Goal: Information Seeking & Learning: Find specific fact

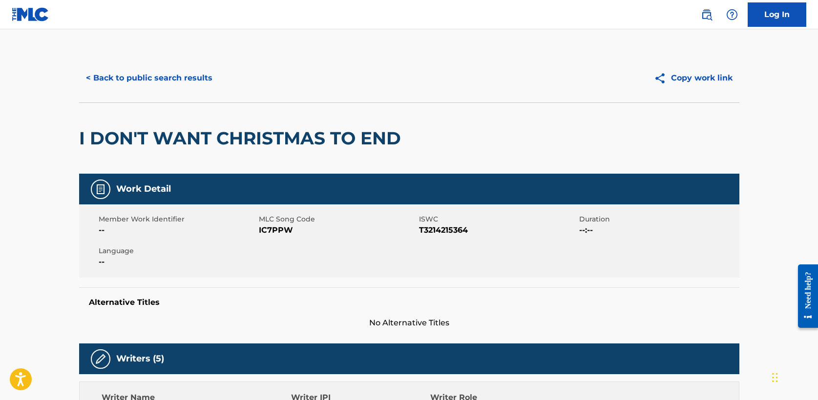
click at [135, 82] on button "< Back to public search results" at bounding box center [149, 78] width 140 height 24
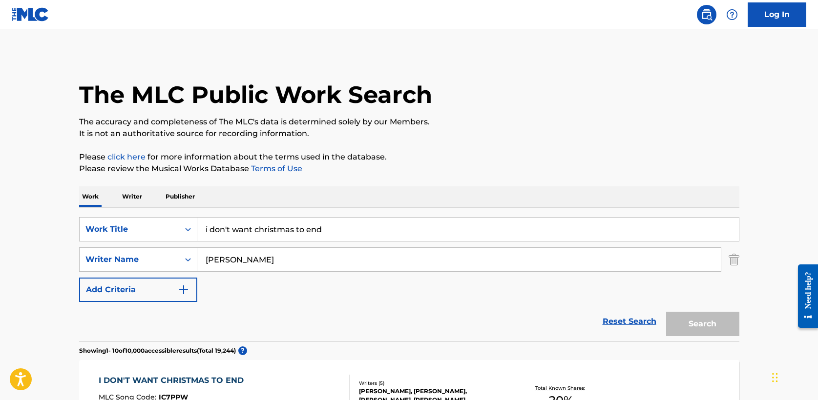
scroll to position [135, 0]
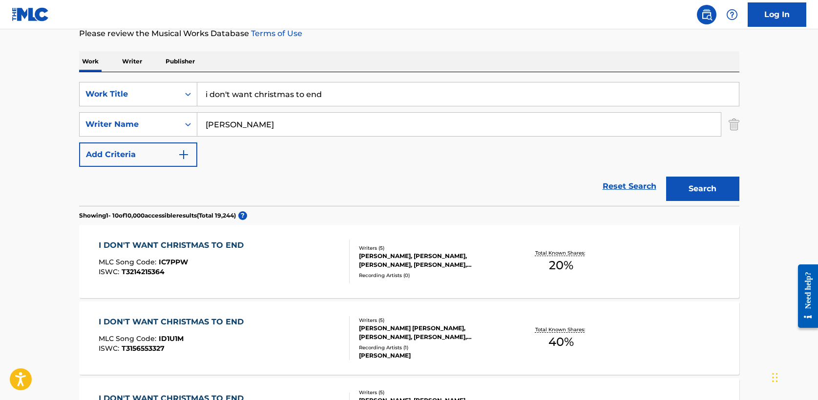
drag, startPoint x: 363, startPoint y: 96, endPoint x: 19, endPoint y: 91, distance: 344.8
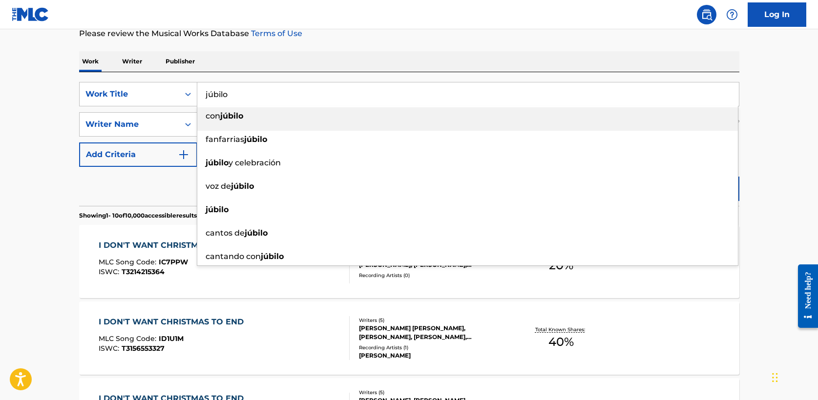
type input "júbilo"
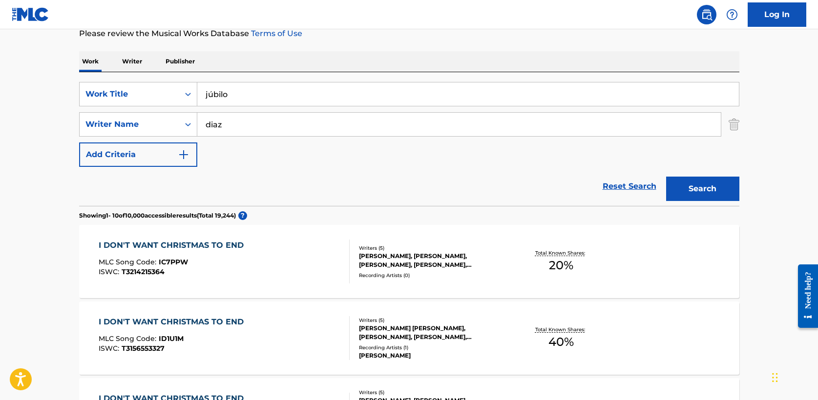
type input "diaz"
click at [666, 177] on button "Search" at bounding box center [702, 189] width 73 height 24
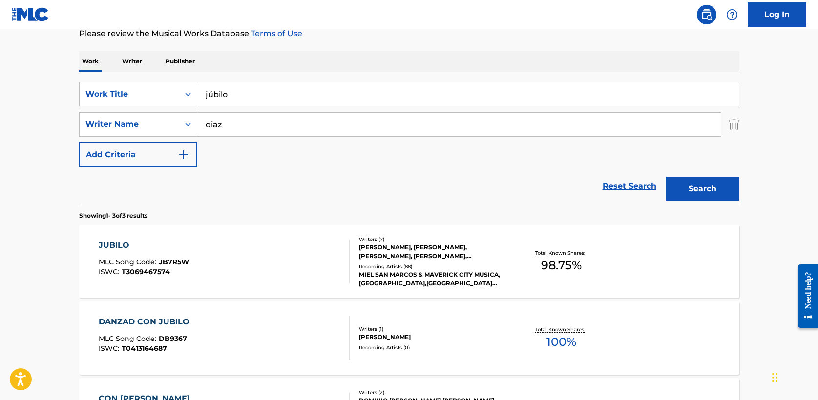
click at [118, 244] on div "JUBILO" at bounding box center [144, 246] width 90 height 12
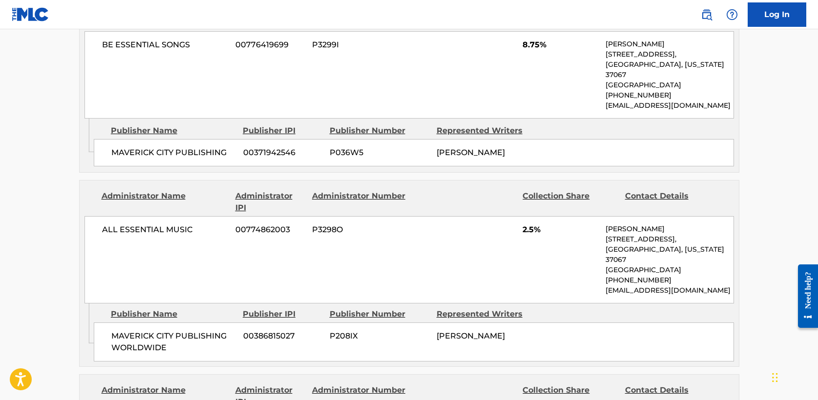
scroll to position [1491, 0]
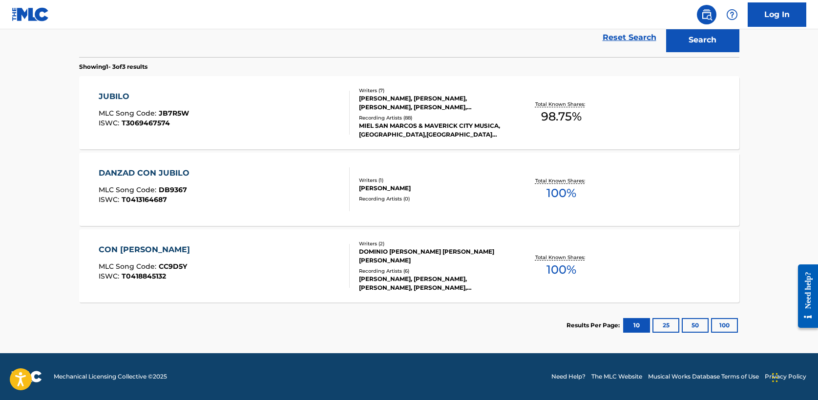
scroll to position [135, 0]
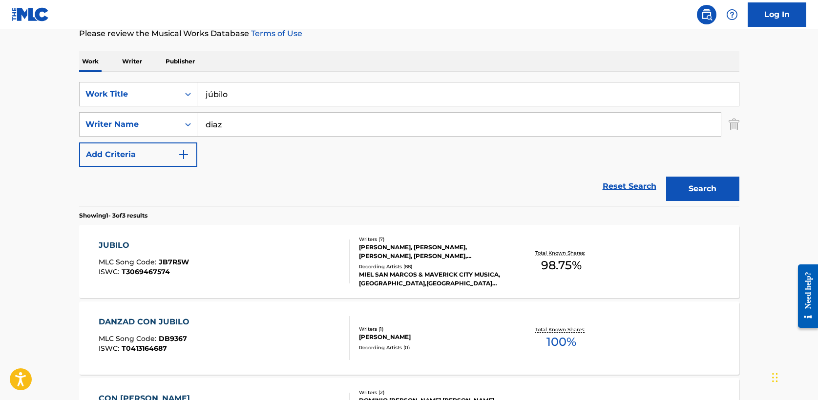
drag, startPoint x: 274, startPoint y: 96, endPoint x: 51, endPoint y: 91, distance: 223.2
click at [51, 91] on main "The MLC Public Work Search The accuracy and completeness of The MLC's data is d…" at bounding box center [409, 198] width 818 height 608
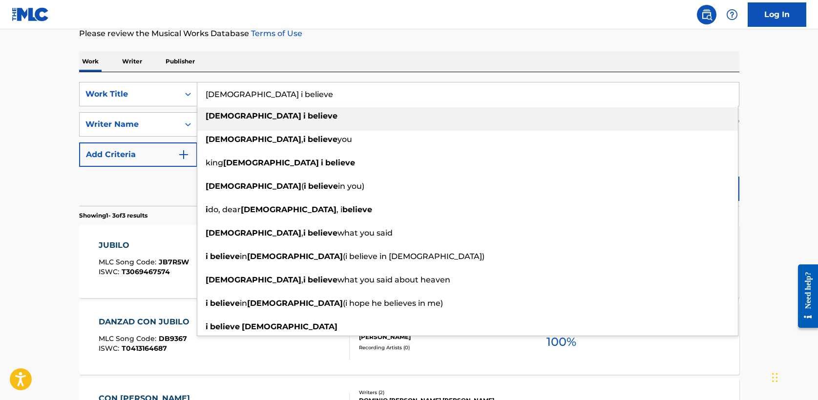
type input "[DEMOGRAPHIC_DATA] i believe"
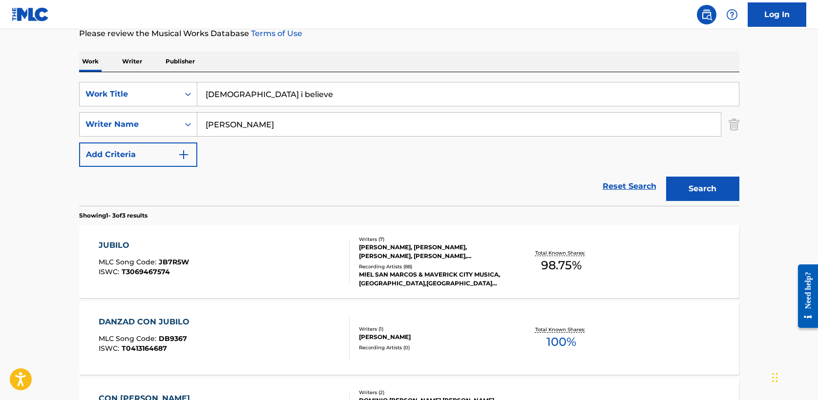
type input "[PERSON_NAME]"
click at [666, 177] on button "Search" at bounding box center [702, 189] width 73 height 24
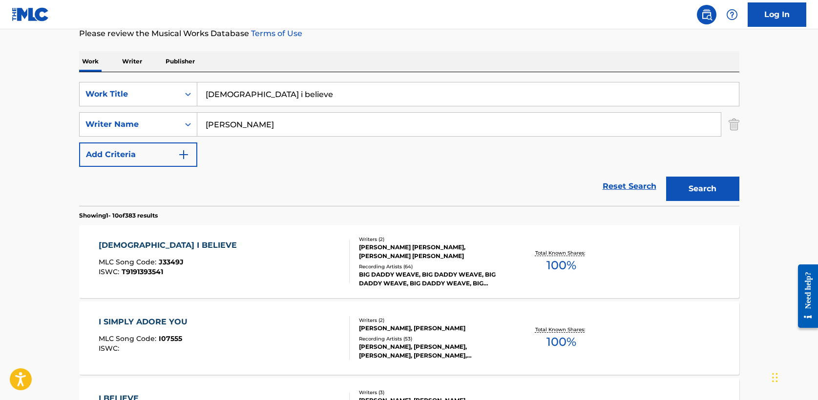
click at [137, 245] on div "[DEMOGRAPHIC_DATA] I BELIEVE" at bounding box center [170, 246] width 143 height 12
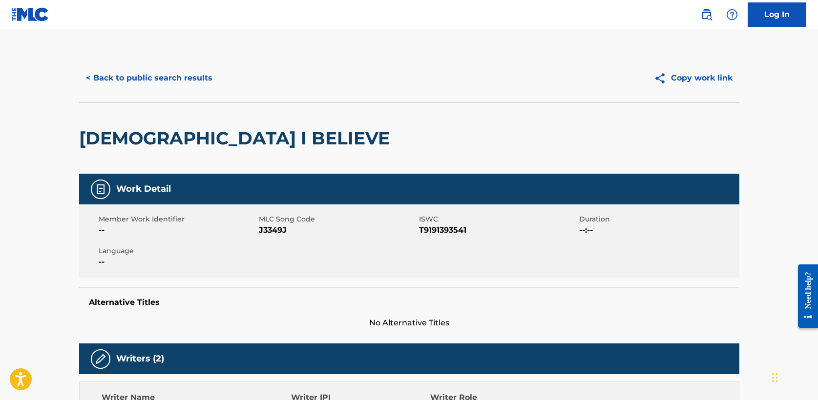
click at [159, 76] on button "< Back to public search results" at bounding box center [149, 78] width 140 height 24
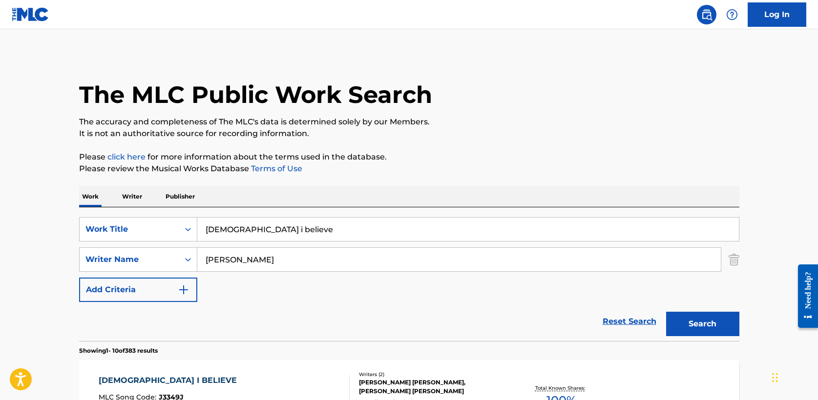
scroll to position [135, 0]
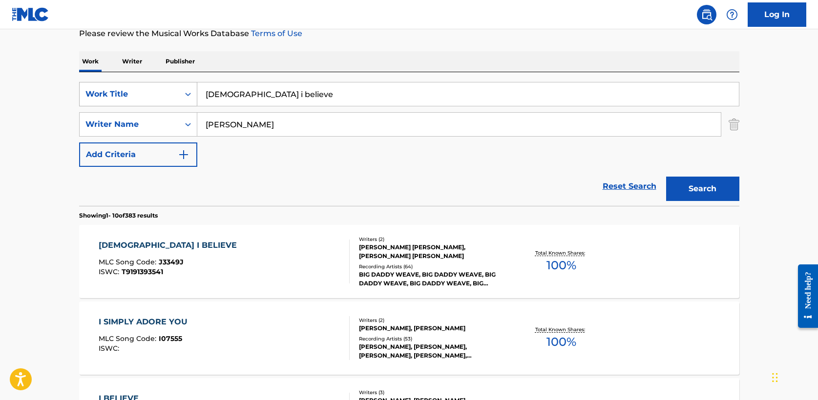
drag, startPoint x: 291, startPoint y: 98, endPoint x: 108, endPoint y: 91, distance: 182.7
click at [108, 91] on div "SearchWithCriteria5a2173f0-7a6b-48a5-aaeb-ae2f49c14e6e Work Title [PERSON_NAME]…" at bounding box center [409, 94] width 660 height 24
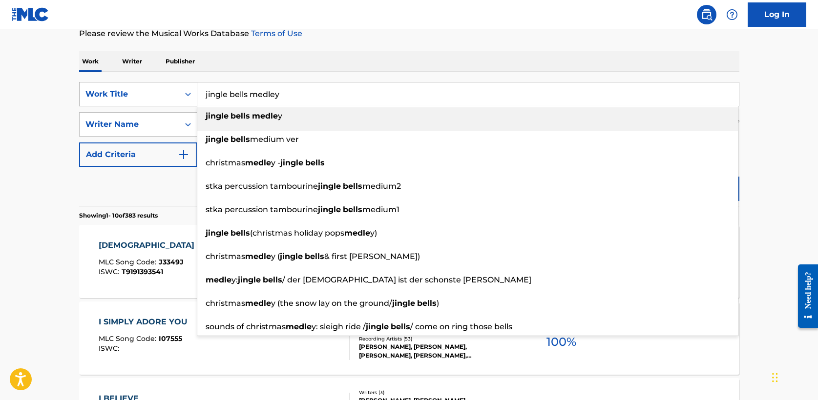
type input "jingle bells medley"
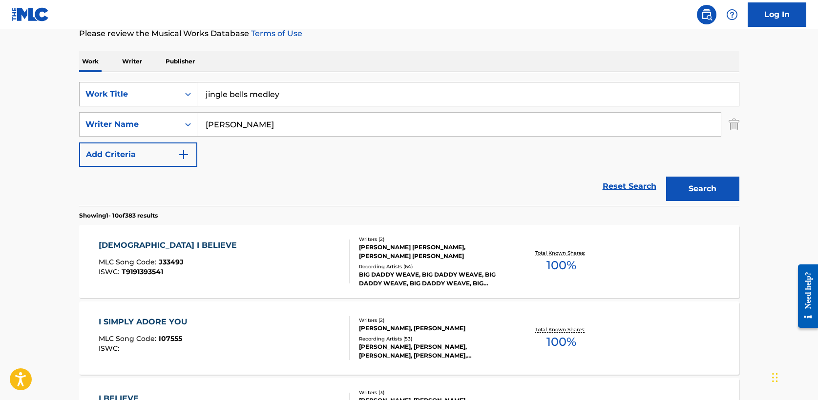
type input "[PERSON_NAME]"
click at [666, 177] on button "Search" at bounding box center [702, 189] width 73 height 24
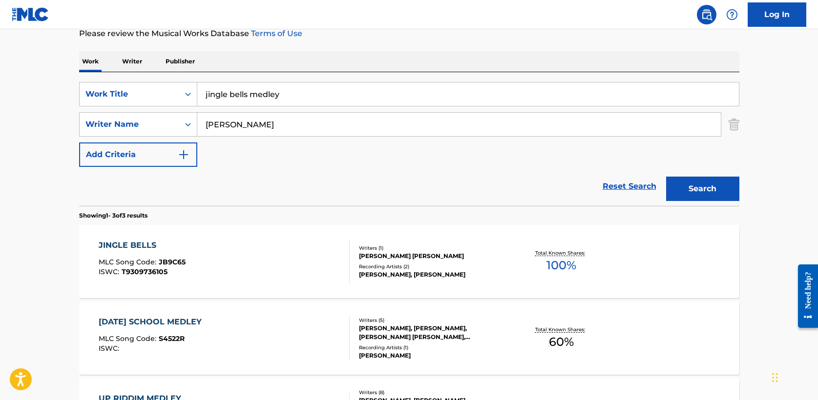
scroll to position [143, 0]
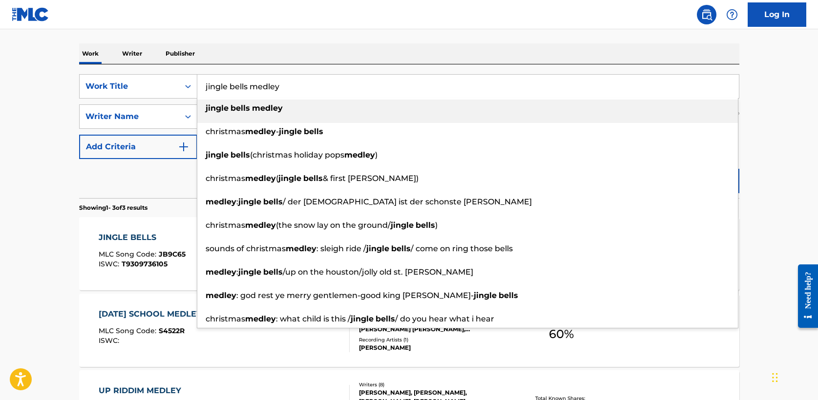
drag, startPoint x: 299, startPoint y: 84, endPoint x: 47, endPoint y: 83, distance: 252.0
click at [47, 83] on main "The MLC Public Work Search The accuracy and completeness of The MLC's data is d…" at bounding box center [409, 190] width 818 height 608
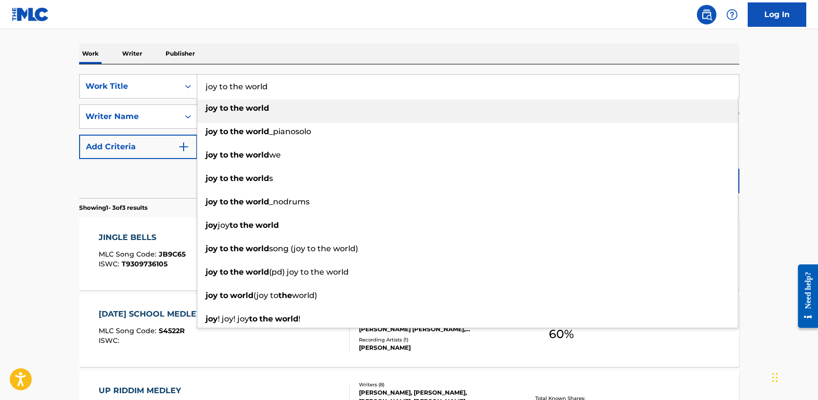
type input "joy to the world"
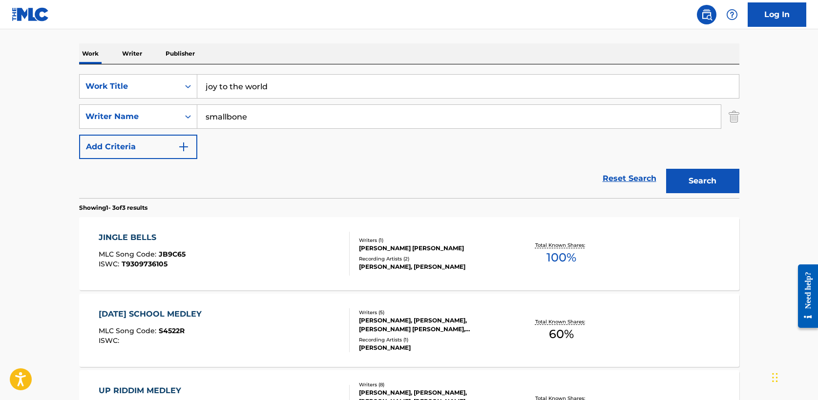
type input "smallbone"
click at [666, 169] on button "Search" at bounding box center [702, 181] width 73 height 24
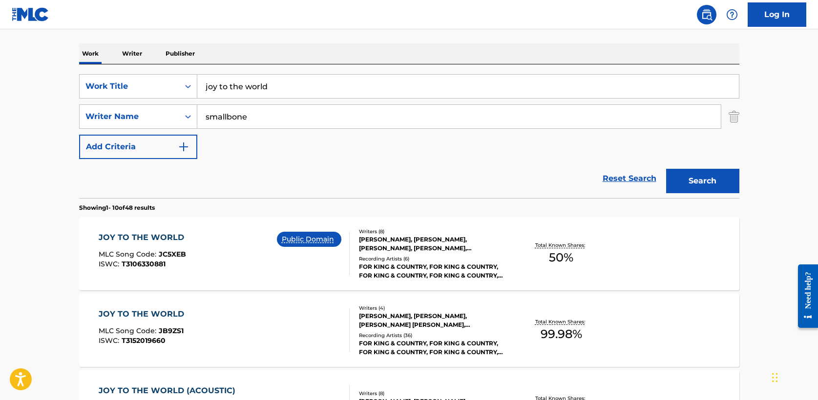
click at [141, 312] on div "JOY TO THE WORLD" at bounding box center [144, 315] width 90 height 12
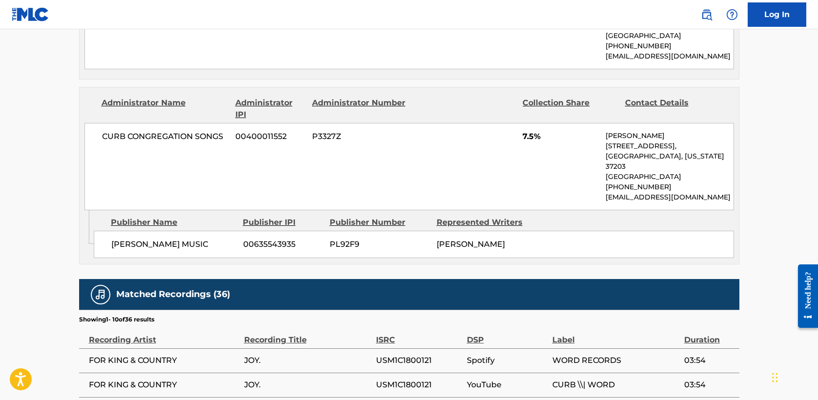
scroll to position [1426, 0]
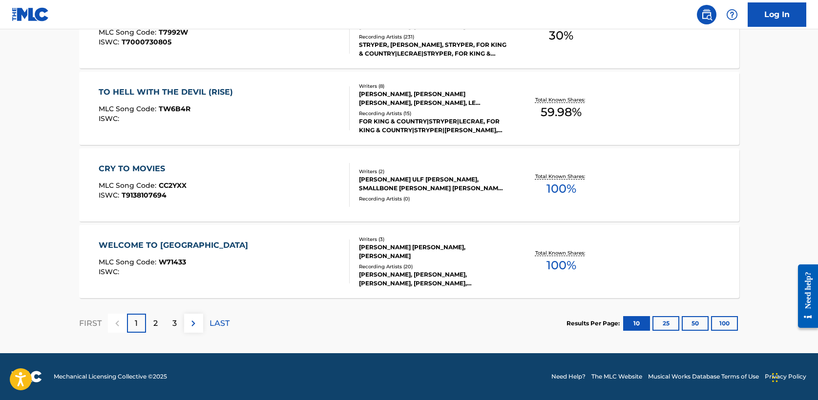
scroll to position [143, 0]
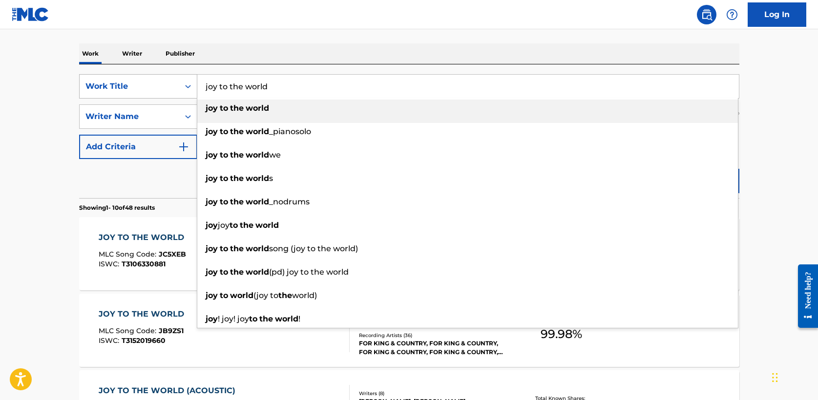
drag, startPoint x: 290, startPoint y: 88, endPoint x: 177, endPoint y: 83, distance: 112.9
click at [177, 83] on div "SearchWithCriteria5a2173f0-7a6b-48a5-aaeb-ae2f49c14e6e Work Title joy to the wo…" at bounding box center [409, 86] width 660 height 24
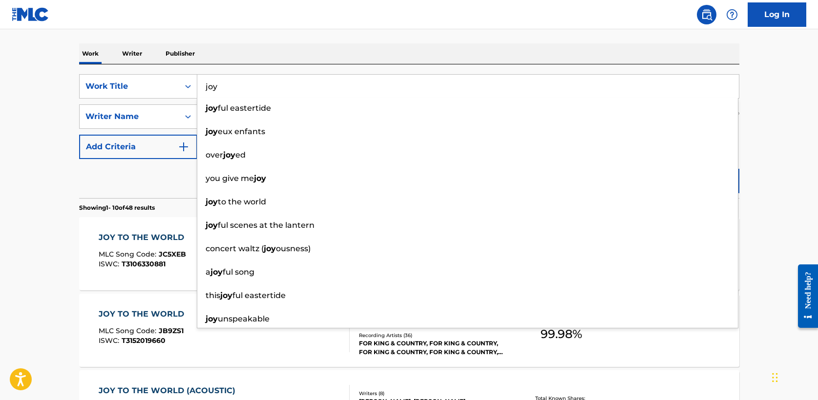
type input "joy"
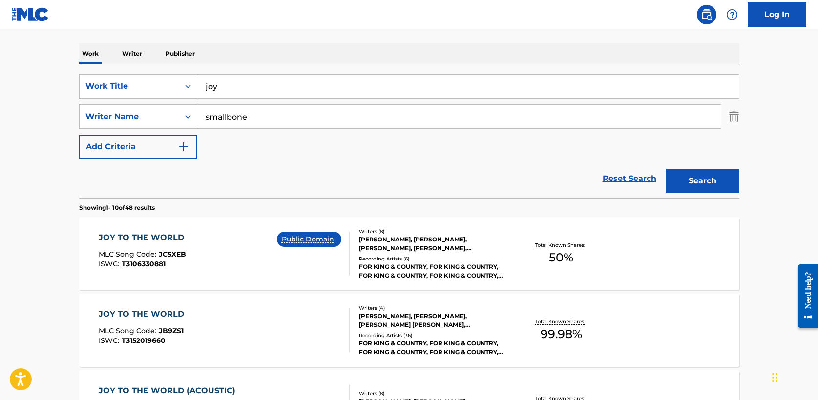
click at [241, 50] on div "Work Writer Publisher" at bounding box center [409, 53] width 660 height 21
click at [695, 184] on button "Search" at bounding box center [702, 181] width 73 height 24
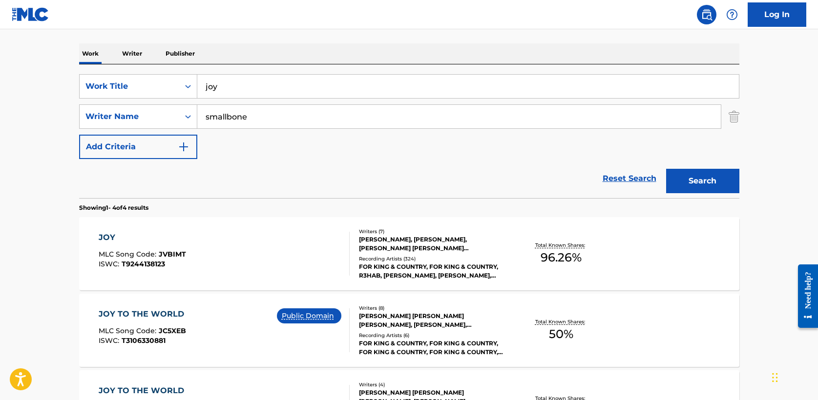
click at [109, 237] on div "JOY" at bounding box center [142, 238] width 87 height 12
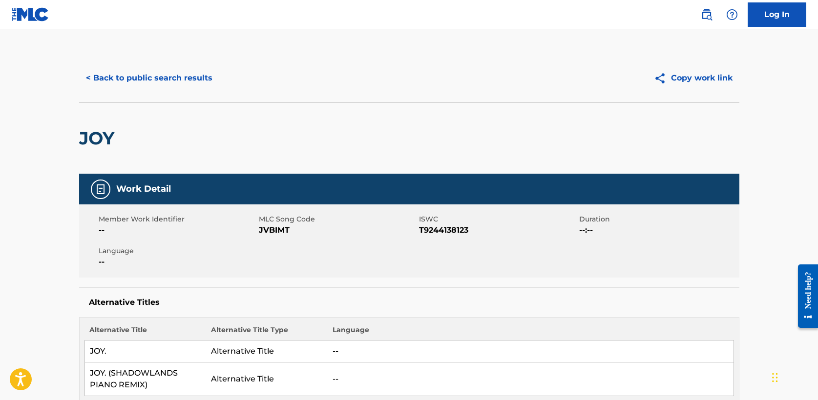
click at [141, 77] on button "< Back to public search results" at bounding box center [149, 78] width 140 height 24
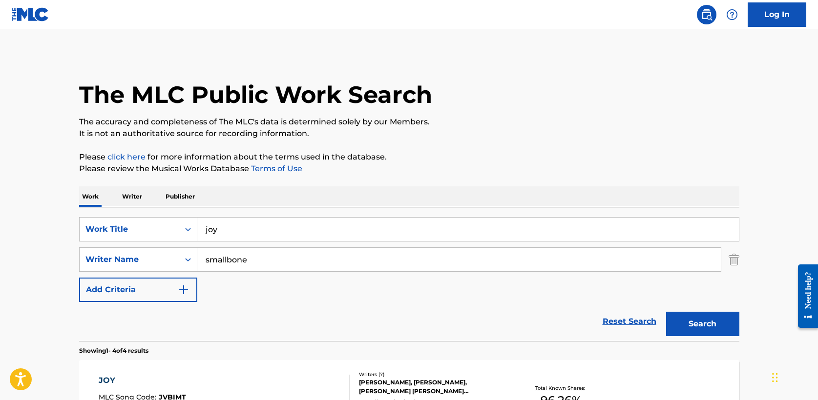
scroll to position [143, 0]
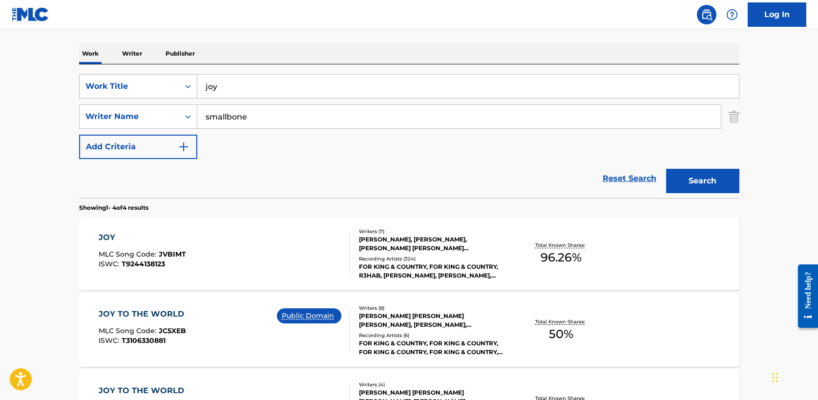
drag, startPoint x: 242, startPoint y: 85, endPoint x: 92, endPoint y: 85, distance: 149.9
click at [92, 85] on div "SearchWithCriteria5a2173f0-7a6b-48a5-aaeb-ae2f49c14e6e Work Title joy" at bounding box center [409, 86] width 660 height 24
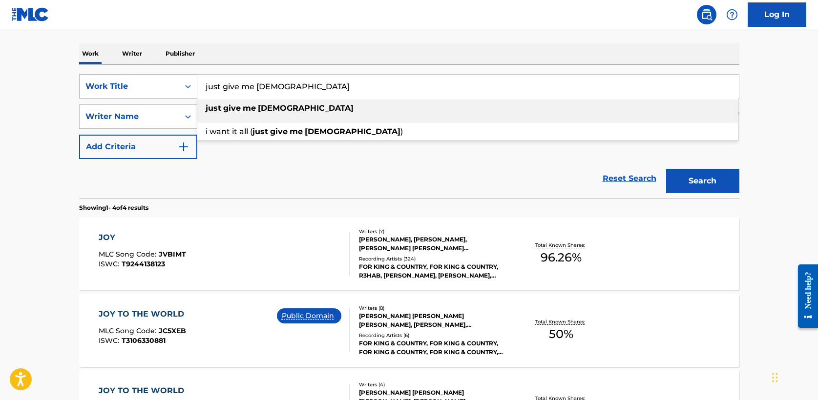
type input "just give me [DEMOGRAPHIC_DATA]"
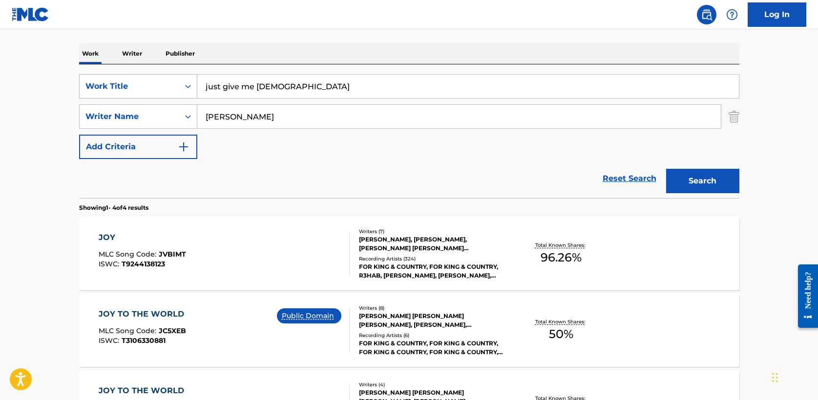
type input "[PERSON_NAME]"
click at [666, 169] on button "Search" at bounding box center [702, 181] width 73 height 24
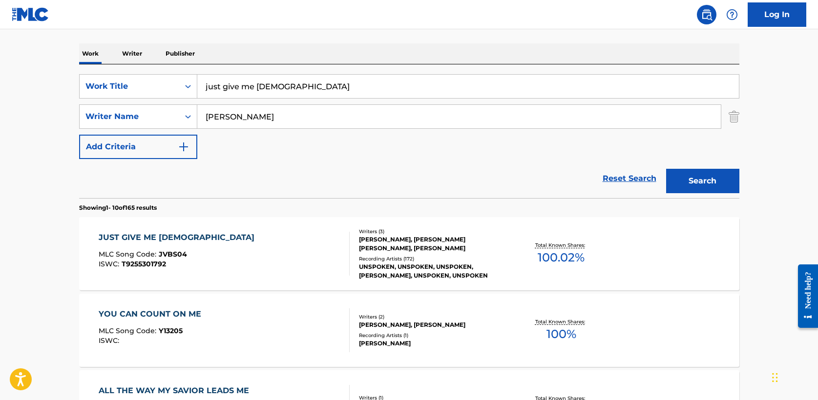
click at [170, 235] on div "JUST GIVE ME [DEMOGRAPHIC_DATA]" at bounding box center [179, 238] width 161 height 12
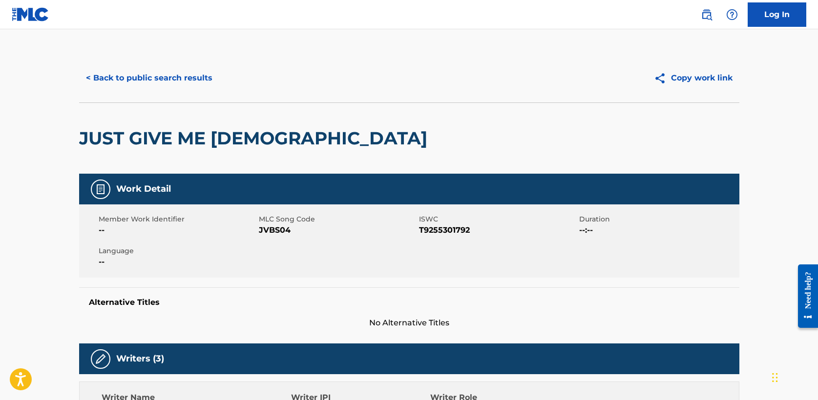
click at [180, 72] on button "< Back to public search results" at bounding box center [149, 78] width 140 height 24
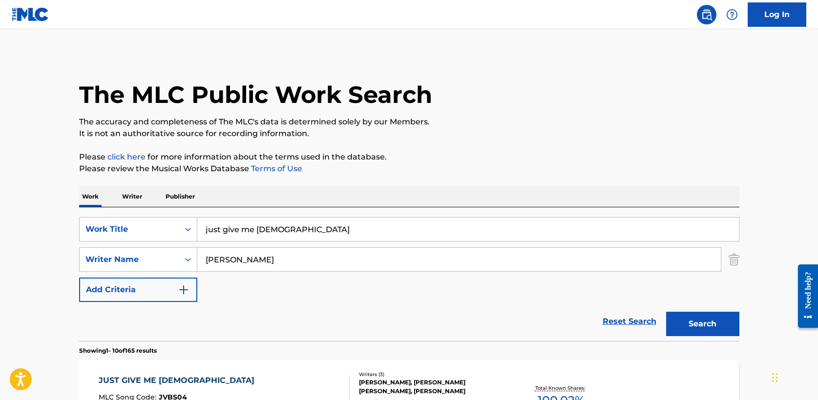
scroll to position [143, 0]
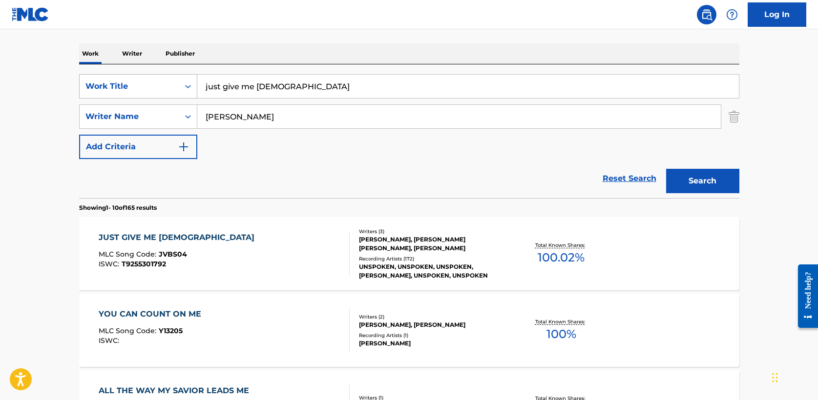
drag, startPoint x: 260, startPoint y: 85, endPoint x: 113, endPoint y: 76, distance: 147.3
click at [113, 76] on div "SearchWithCriteria5a2173f0-7a6b-48a5-aaeb-ae2f49c14e6e Work Title just give me …" at bounding box center [409, 86] width 660 height 24
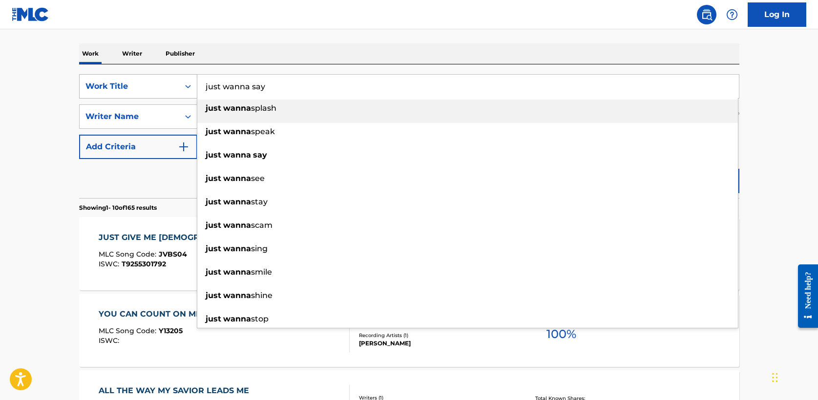
type input "just wanna say"
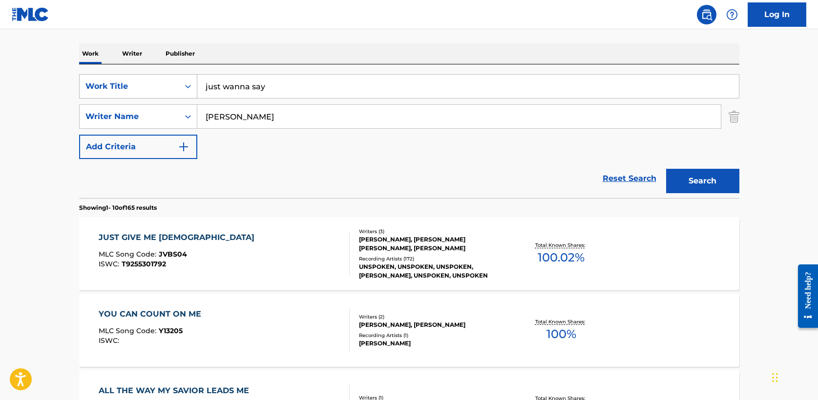
type input "[PERSON_NAME]"
click at [666, 169] on button "Search" at bounding box center [702, 181] width 73 height 24
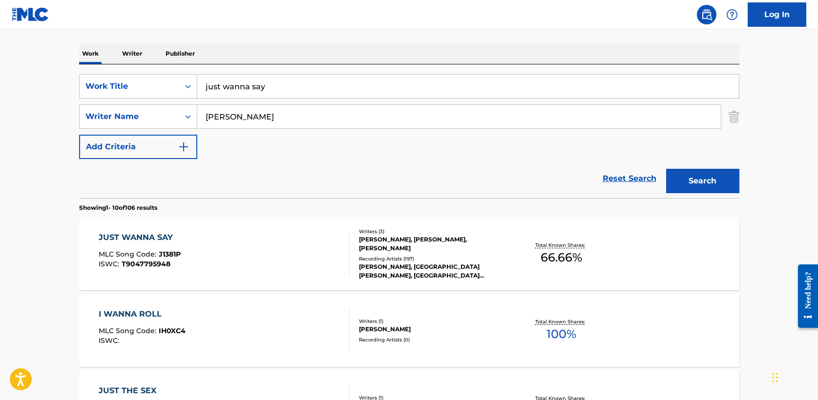
click at [169, 240] on div "JUST WANNA SAY" at bounding box center [140, 238] width 82 height 12
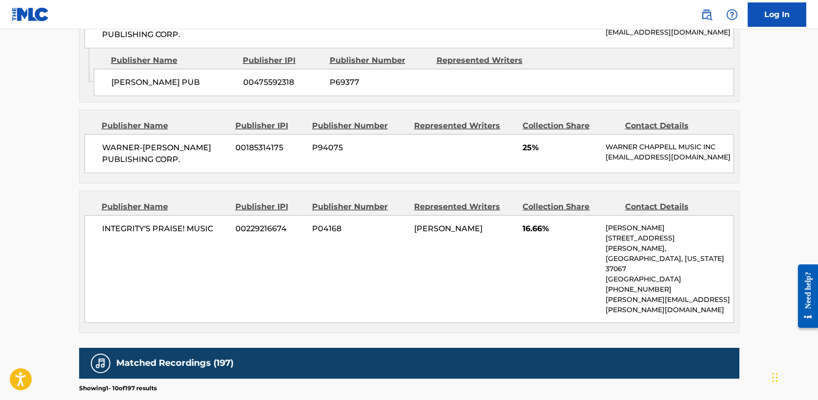
scroll to position [764, 0]
